Goal: Transaction & Acquisition: Book appointment/travel/reservation

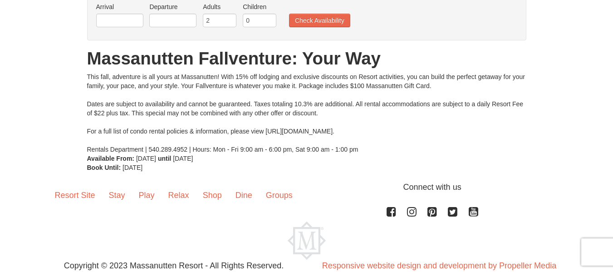
scroll to position [60, 0]
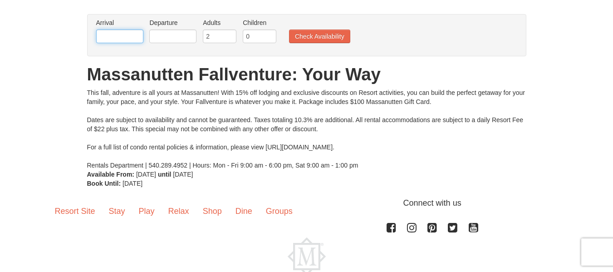
click at [129, 37] on input "text" at bounding box center [119, 36] width 47 height 14
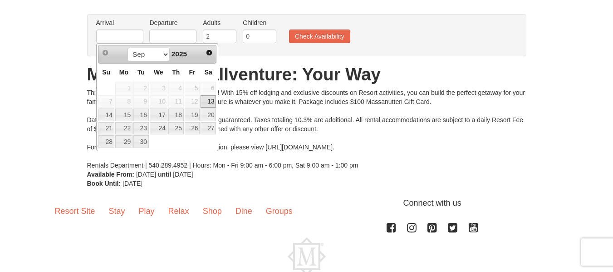
click at [213, 99] on link "13" at bounding box center [207, 101] width 15 height 13
type input "[DATE]"
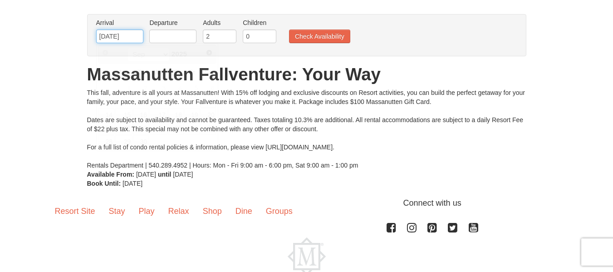
click at [136, 37] on input "[DATE]" at bounding box center [119, 36] width 47 height 14
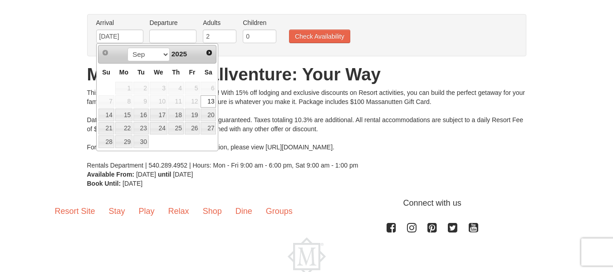
click at [195, 102] on span "12" at bounding box center [192, 101] width 15 height 13
click at [176, 35] on input "text" at bounding box center [172, 36] width 47 height 14
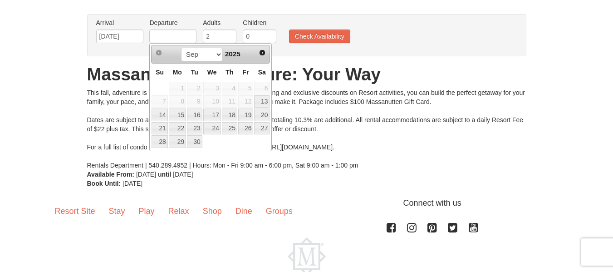
click at [177, 108] on td "8" at bounding box center [177, 102] width 18 height 14
click at [180, 118] on link "15" at bounding box center [177, 114] width 17 height 13
type input "[DATE]"
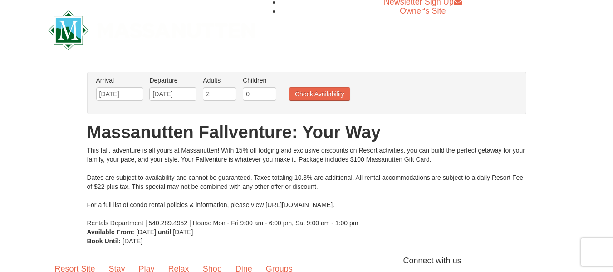
scroll to position [0, 0]
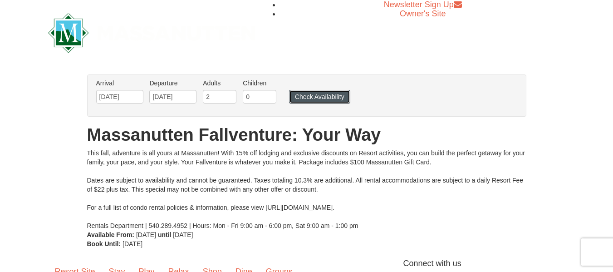
click at [302, 97] on button "Check Availability" at bounding box center [319, 97] width 61 height 14
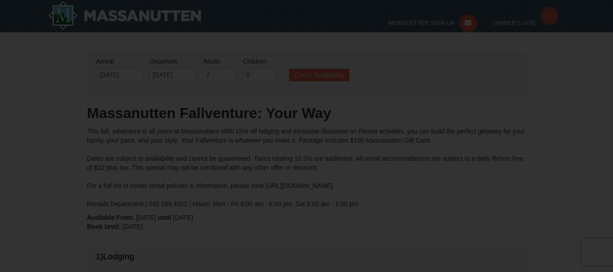
type input "[DATE]"
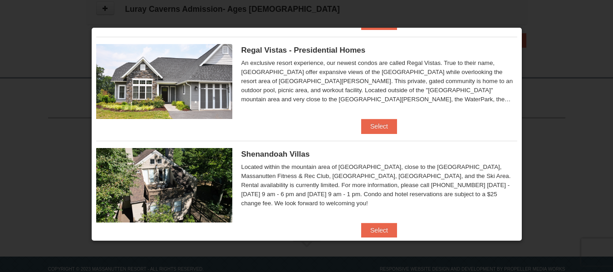
scroll to position [49, 0]
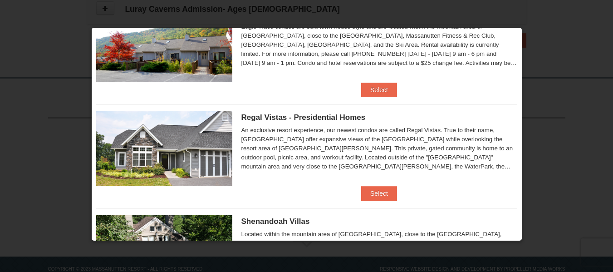
click at [558, 54] on div at bounding box center [306, 136] width 613 height 272
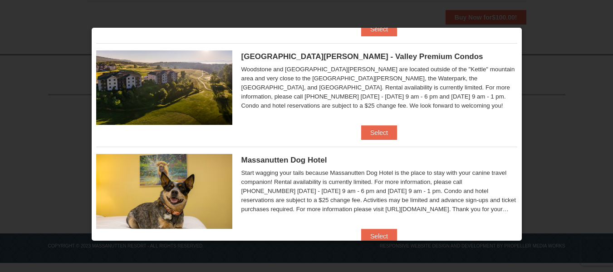
scroll to position [503, 0]
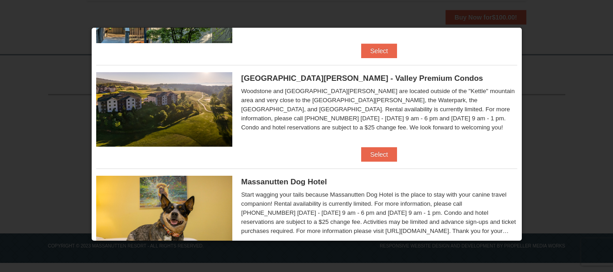
click at [103, 23] on div at bounding box center [306, 136] width 613 height 272
click at [87, 20] on div at bounding box center [306, 136] width 613 height 272
click at [528, 32] on div at bounding box center [306, 136] width 613 height 272
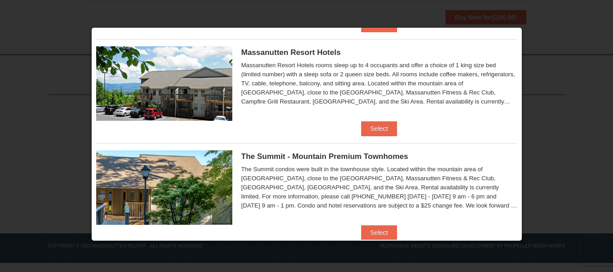
scroll to position [276, 0]
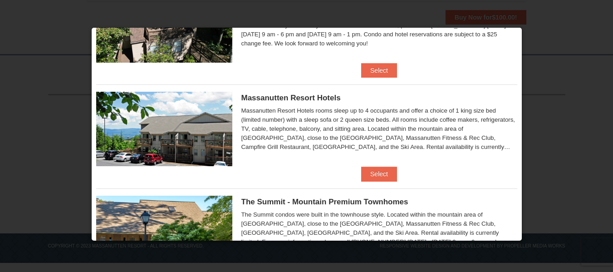
drag, startPoint x: 189, startPoint y: 209, endPoint x: 204, endPoint y: 209, distance: 15.4
click at [189, 209] on img at bounding box center [164, 232] width 136 height 74
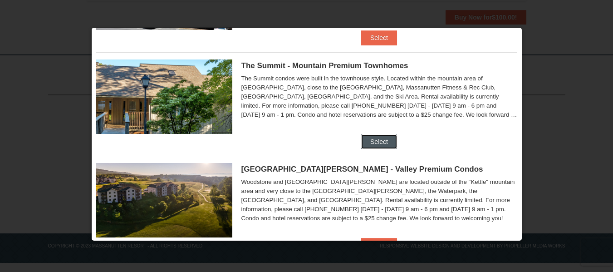
click at [382, 139] on button "Select" at bounding box center [379, 141] width 36 height 15
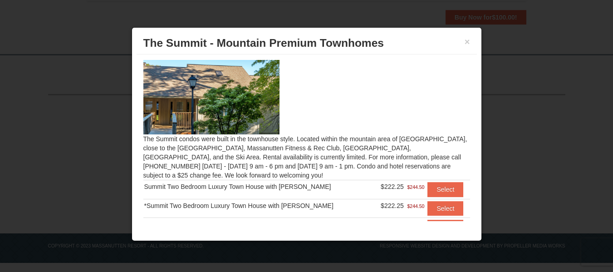
scroll to position [0, 0]
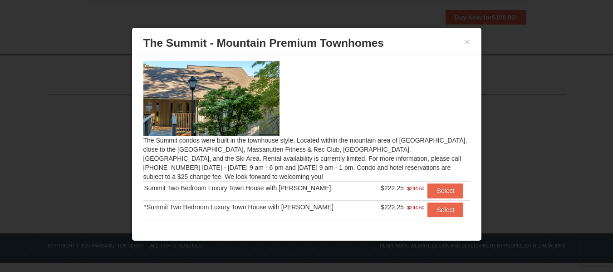
click at [314, 23] on div at bounding box center [306, 136] width 613 height 272
